Goal: Transaction & Acquisition: Book appointment/travel/reservation

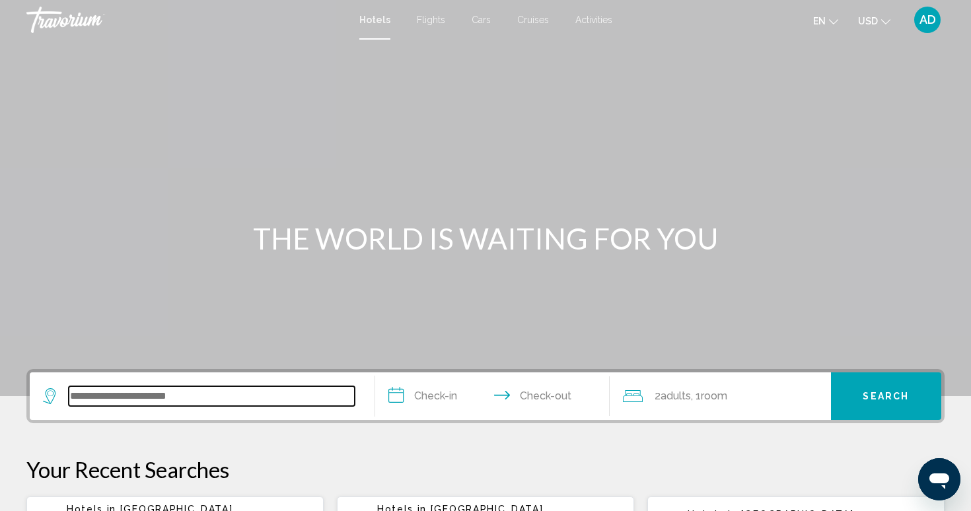
click at [171, 393] on input "Search widget" at bounding box center [212, 397] width 286 height 20
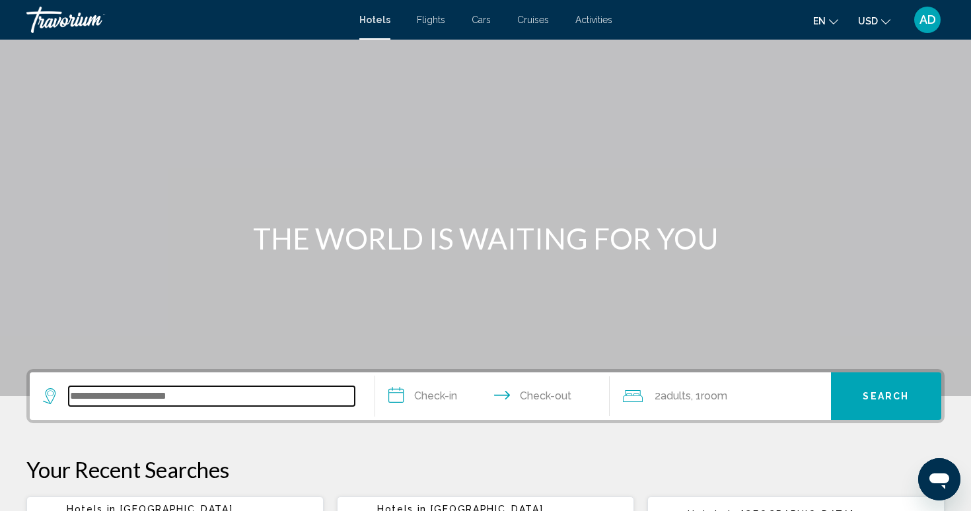
scroll to position [326, 0]
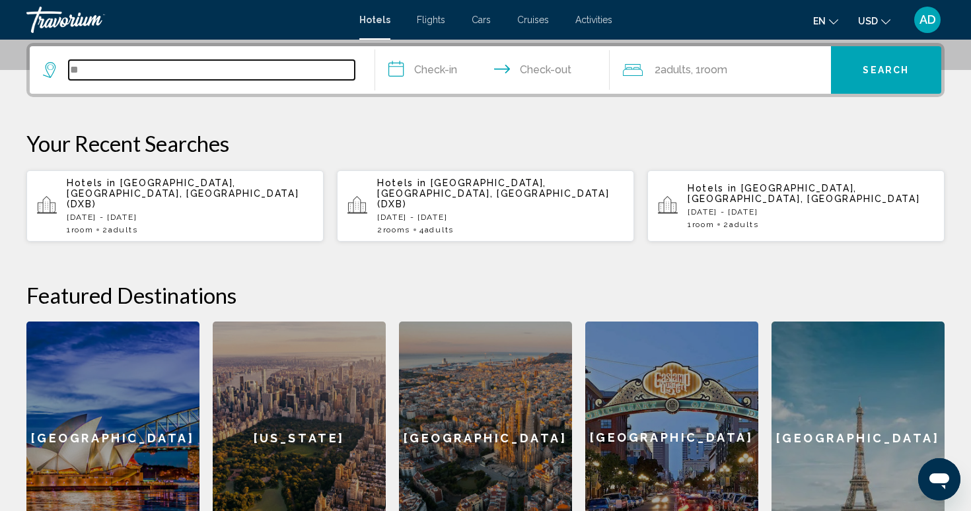
type input "*"
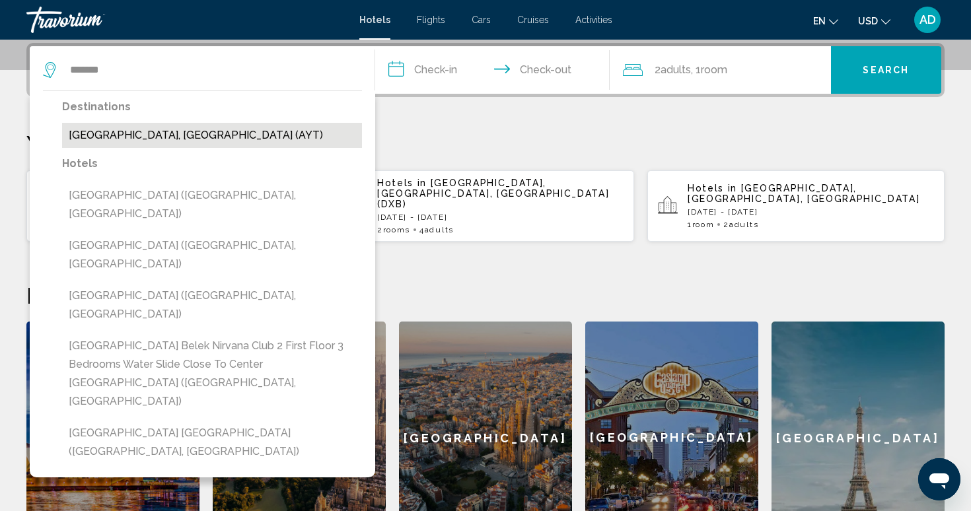
click at [107, 141] on button "Antalya, Turkey (AYT)" at bounding box center [212, 135] width 300 height 25
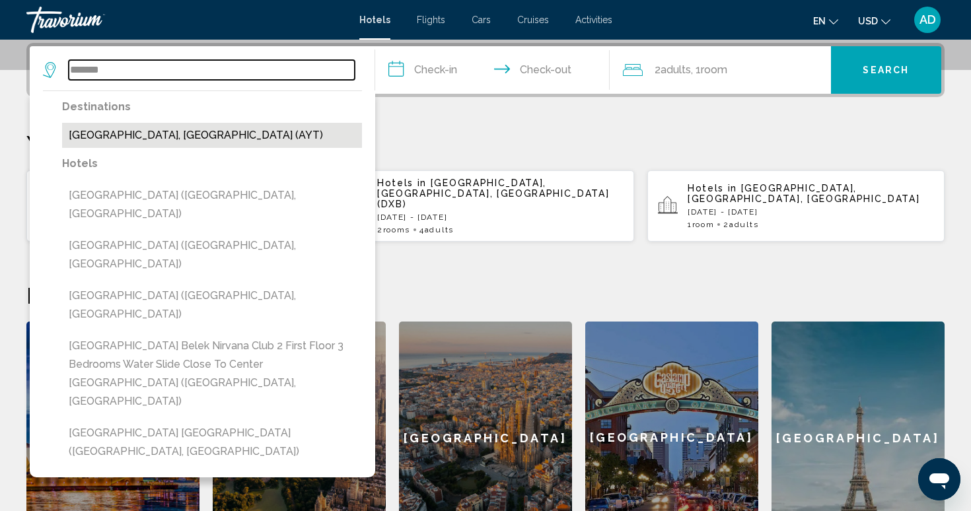
type input "**********"
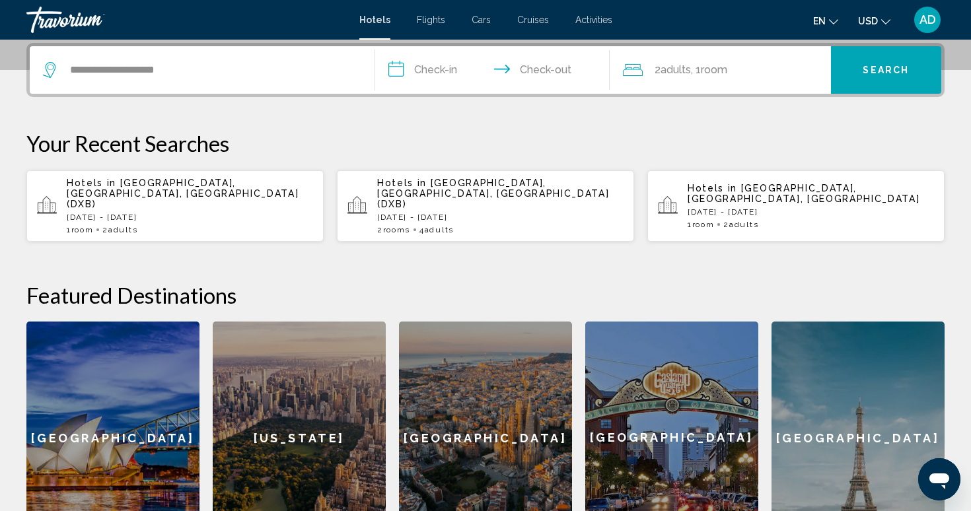
click at [435, 75] on input "**********" at bounding box center [495, 72] width 240 height 52
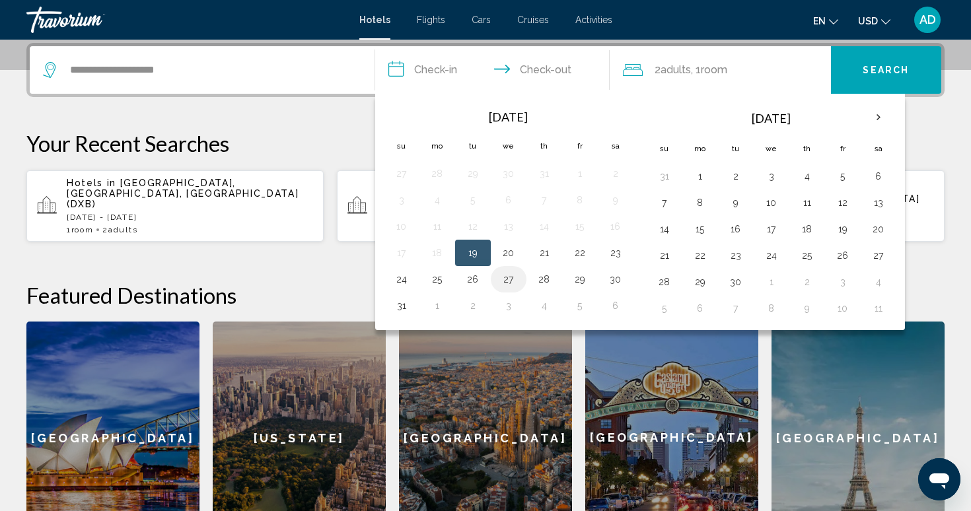
click at [506, 281] on button "27" at bounding box center [508, 279] width 21 height 19
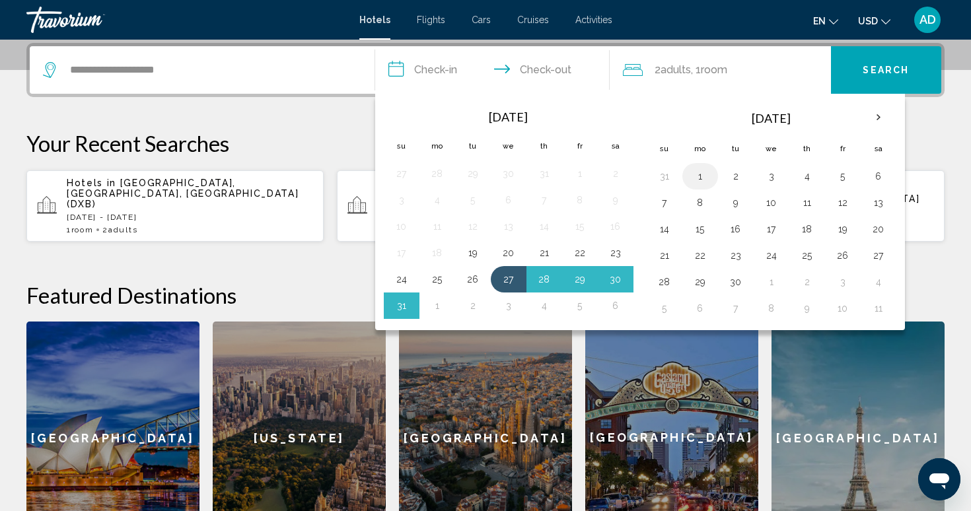
click at [702, 176] on button "1" at bounding box center [700, 176] width 21 height 19
type input "**********"
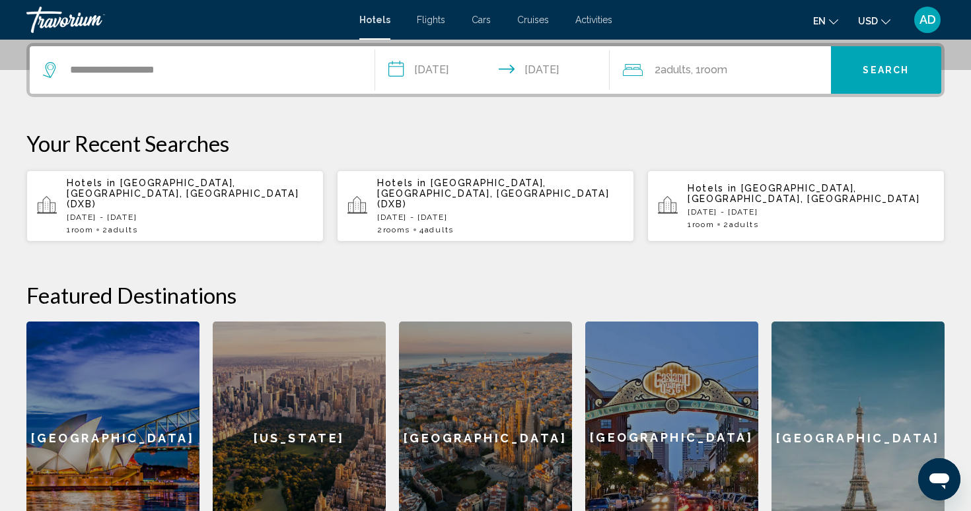
click at [821, 73] on div "2 Adult Adults , 1 Room rooms" at bounding box center [727, 70] width 208 height 19
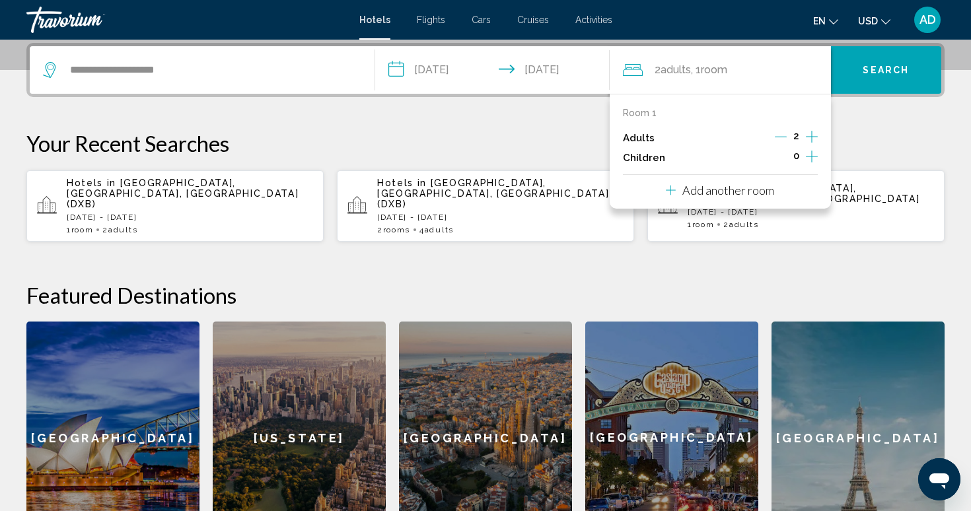
click at [810, 162] on icon "Increment children" at bounding box center [812, 157] width 12 height 16
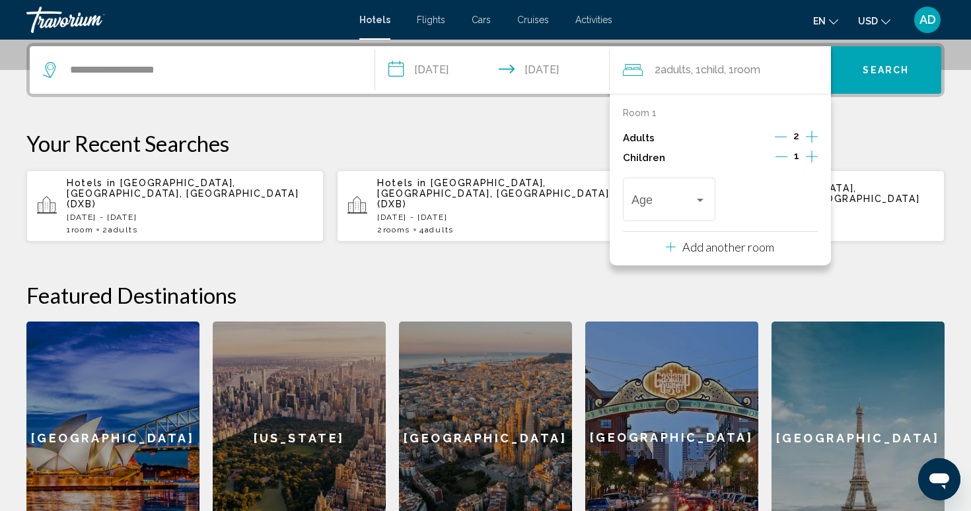
click at [810, 162] on icon "Increment children" at bounding box center [812, 157] width 12 height 16
click at [703, 206] on div "Travelers: 2 adults, 2 children" at bounding box center [701, 200] width 12 height 11
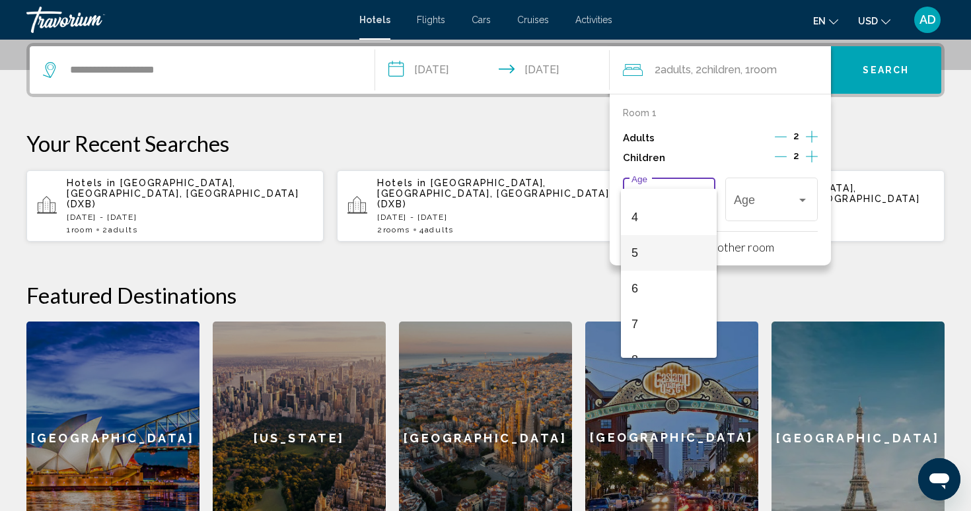
scroll to position [135, 0]
click at [654, 284] on span "6" at bounding box center [669, 286] width 75 height 36
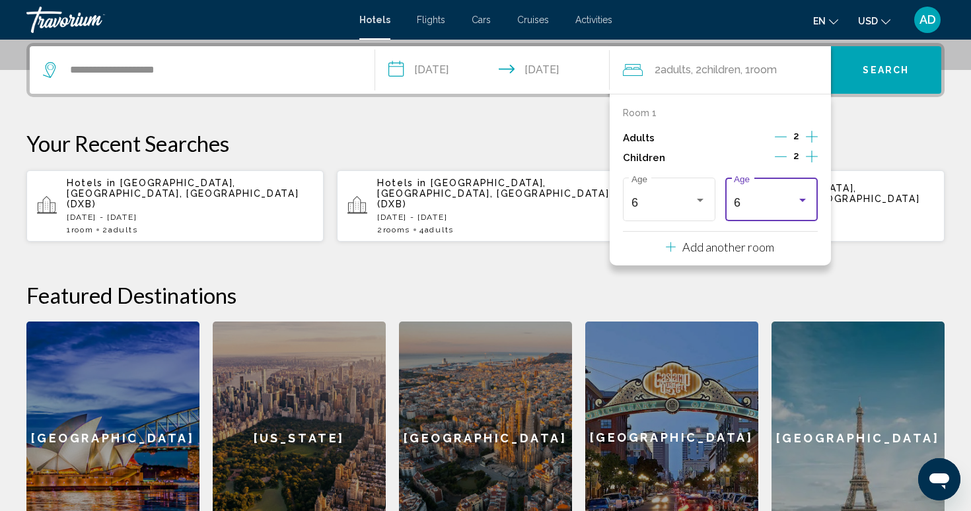
click at [780, 209] on div "6" at bounding box center [765, 202] width 63 height 13
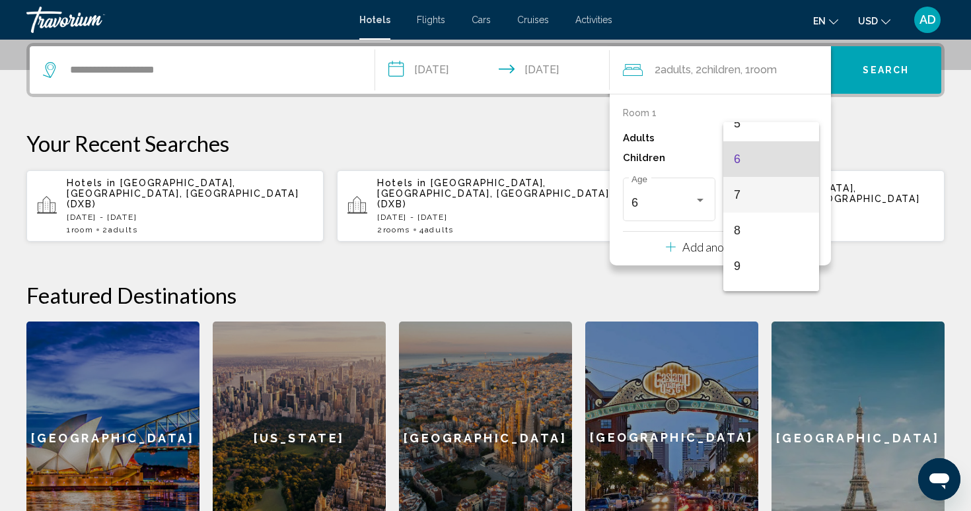
scroll to position [196, 0]
click at [752, 264] on span "9" at bounding box center [771, 266] width 75 height 36
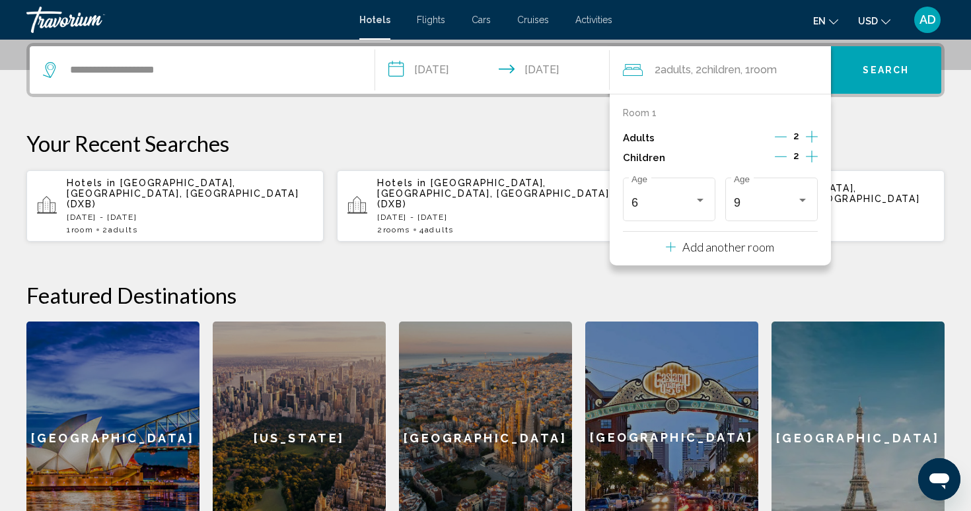
click at [863, 77] on button "Search" at bounding box center [886, 70] width 111 height 48
